Goal: Navigation & Orientation: Find specific page/section

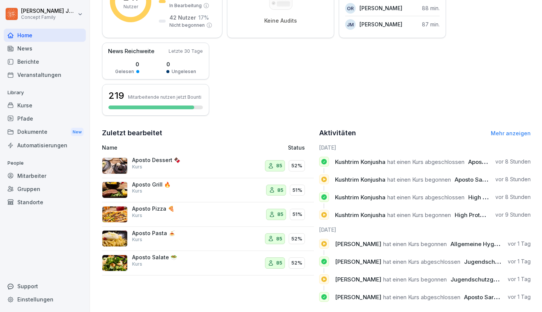
scroll to position [147, 0]
click at [245, 230] on div "85 52%" at bounding box center [272, 238] width 65 height 18
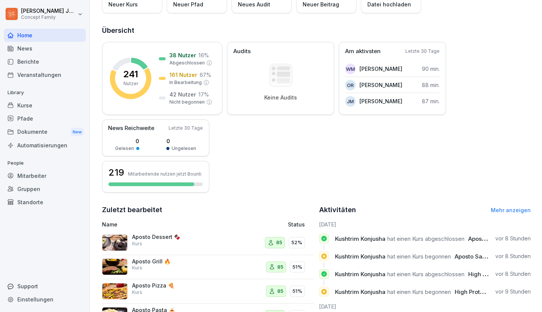
scroll to position [156, 0]
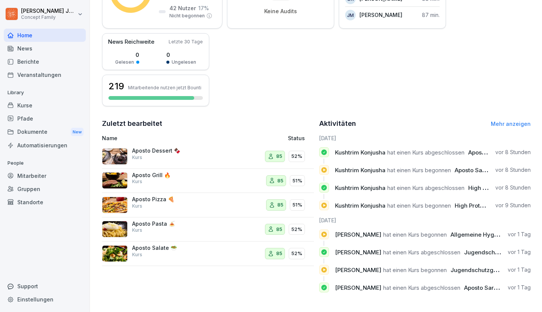
click at [14, 105] on div "Kurse" at bounding box center [45, 105] width 82 height 13
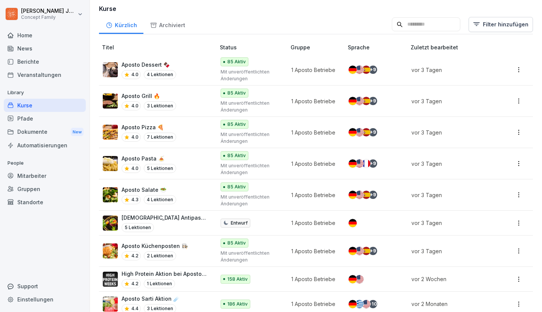
scroll to position [56, 0]
click at [40, 36] on div "Home" at bounding box center [45, 35] width 82 height 13
